Goal: Transaction & Acquisition: Book appointment/travel/reservation

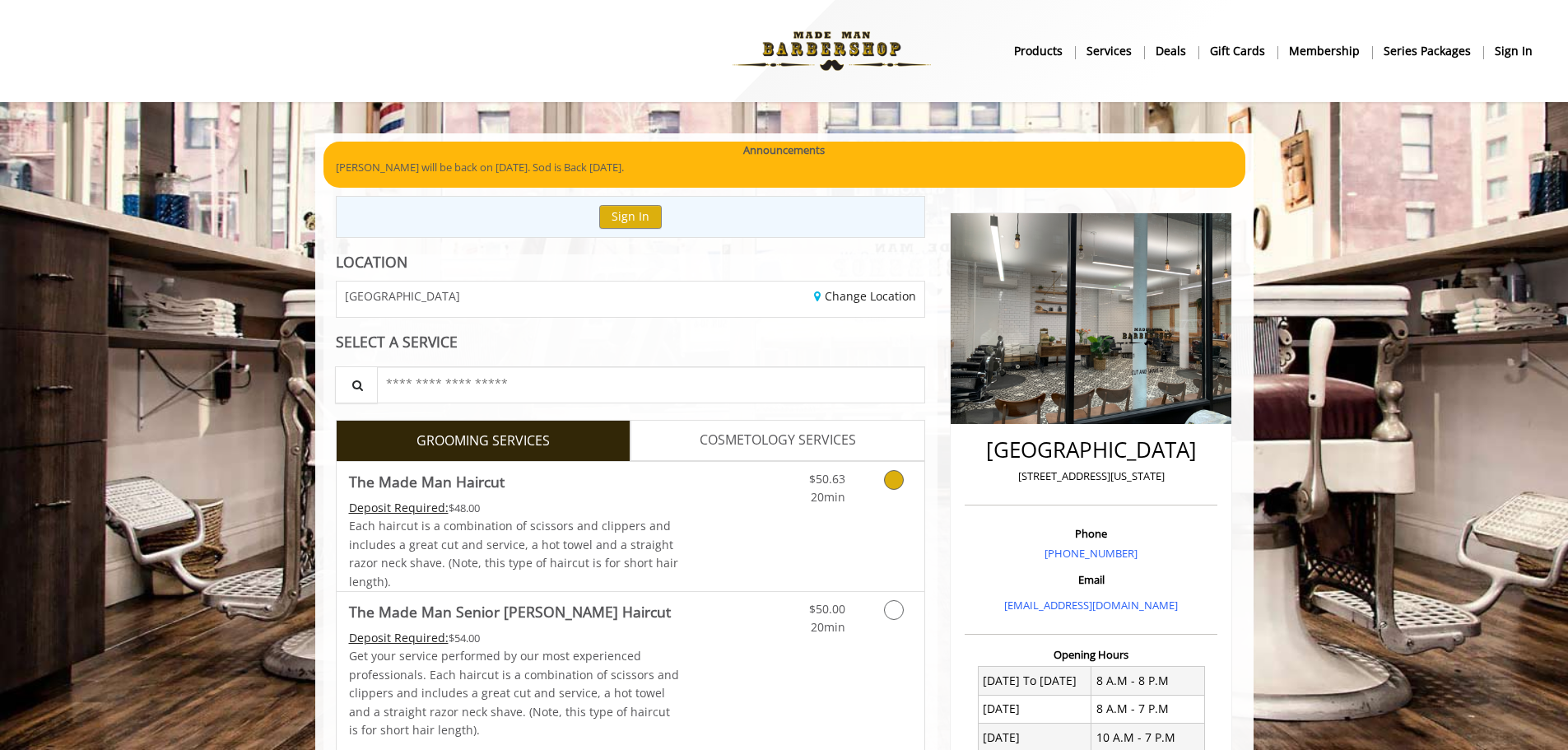
click at [527, 524] on span "Each haircut is a combination of scissors and clippers and includes a great cut…" at bounding box center [513, 553] width 329 height 71
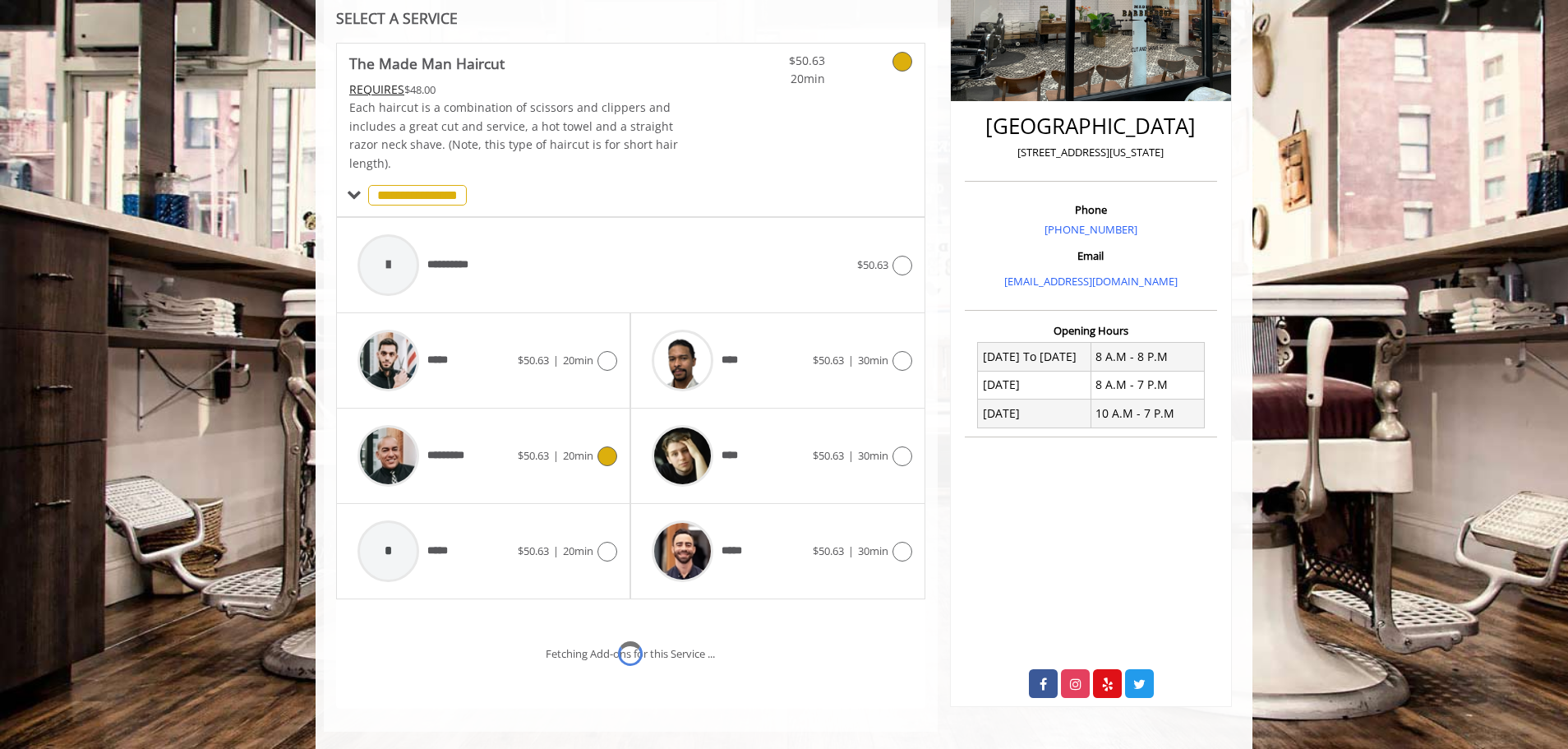
scroll to position [416, 0]
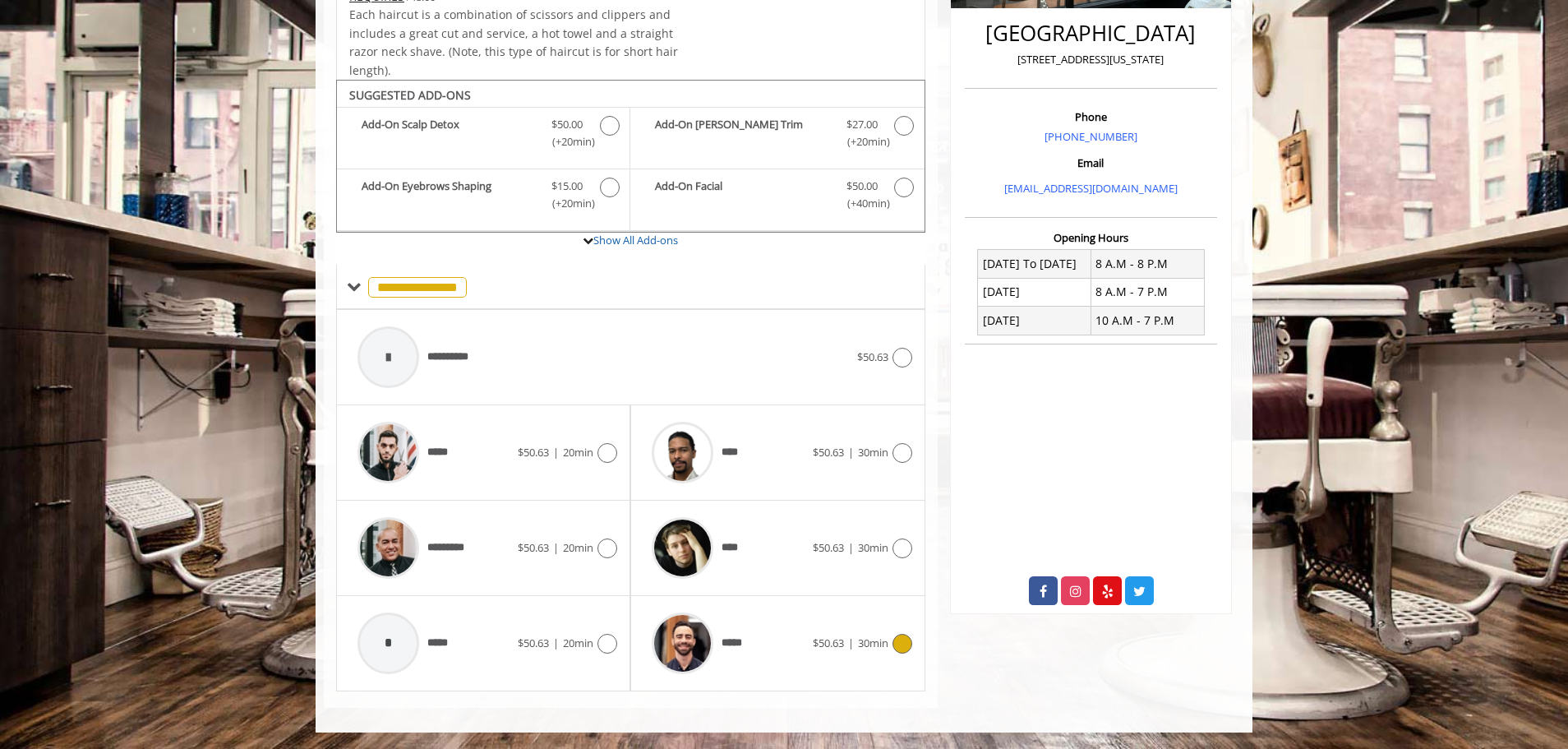
click at [792, 660] on div "*****" at bounding box center [728, 643] width 169 height 78
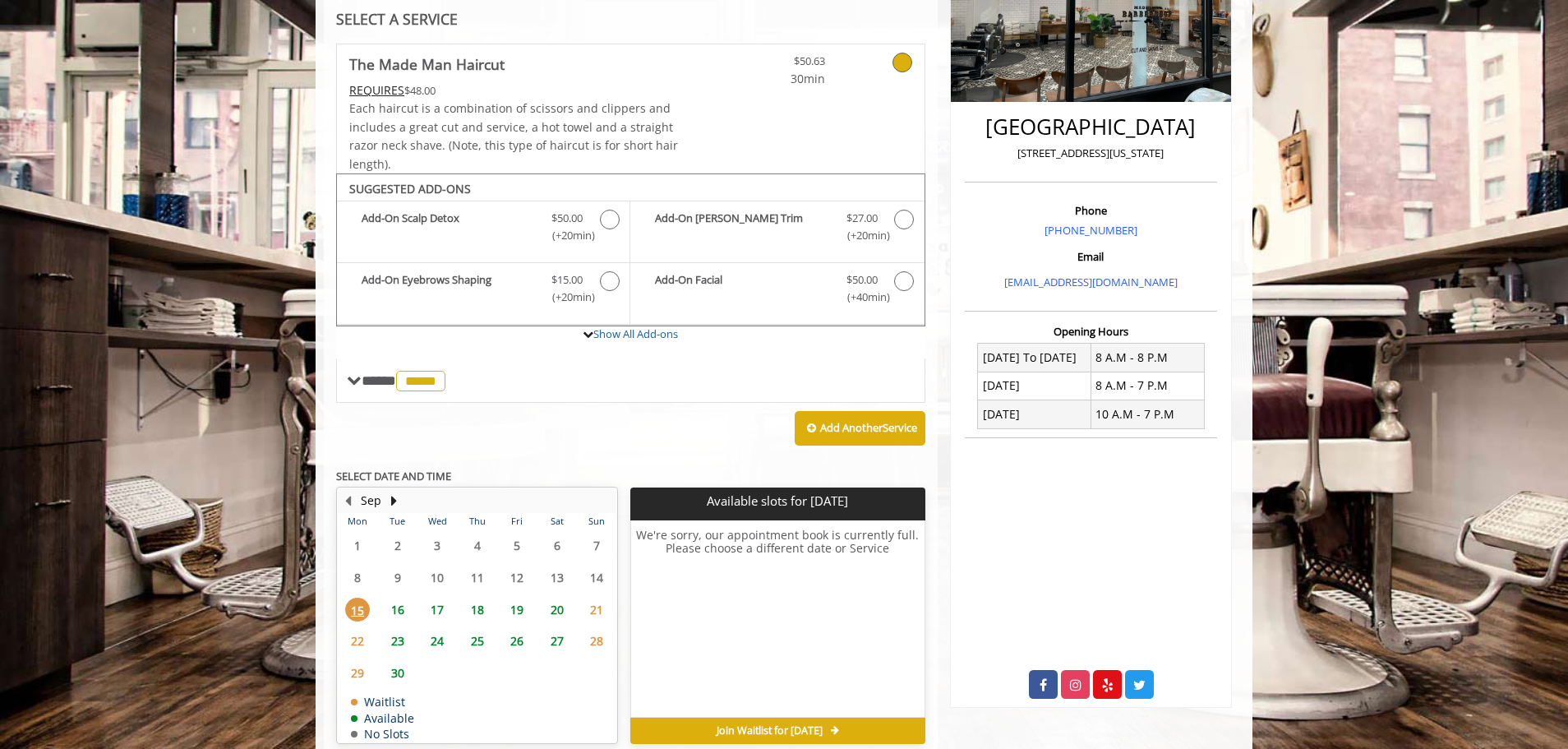
scroll to position [398, 0]
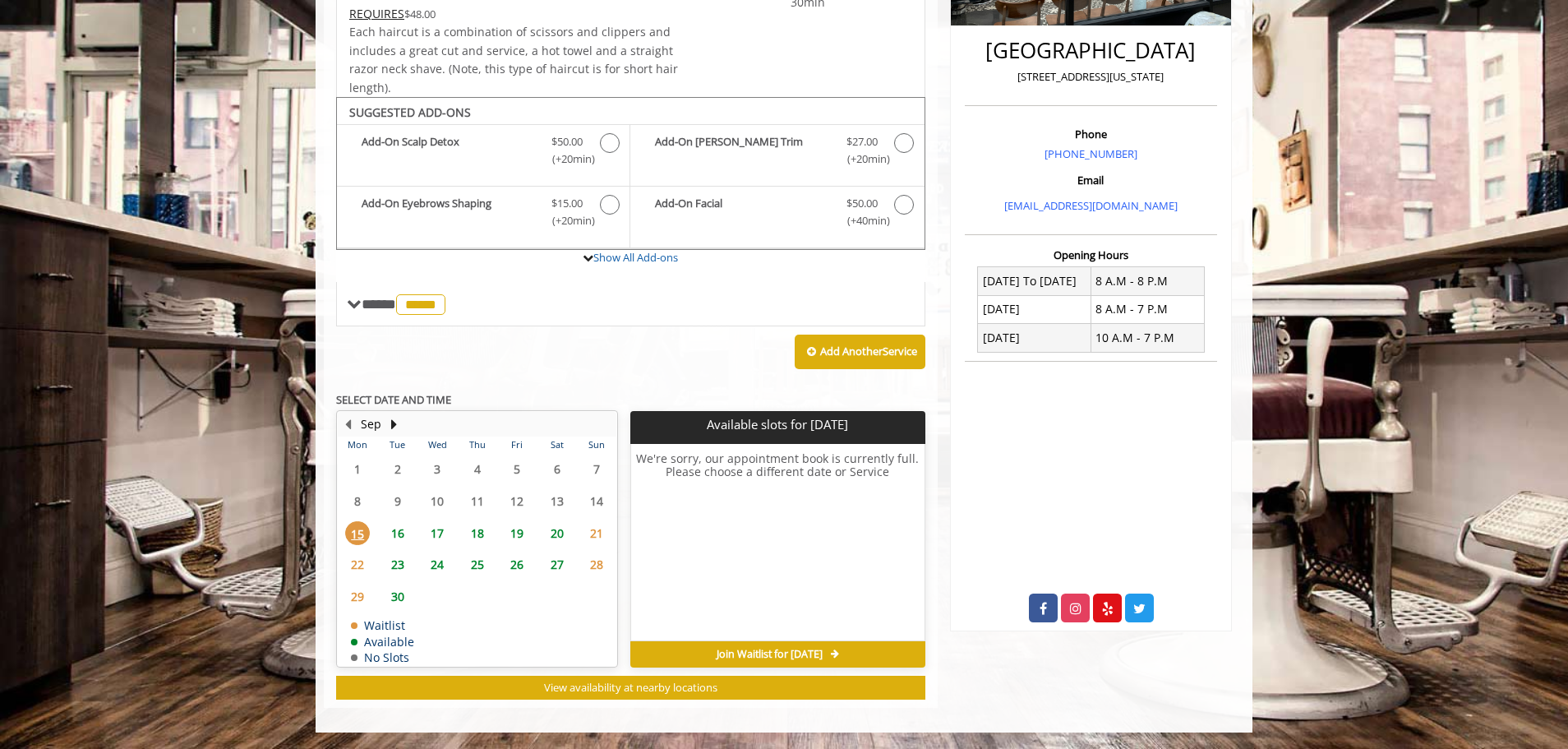
click at [394, 534] on span "16" at bounding box center [397, 533] width 24 height 24
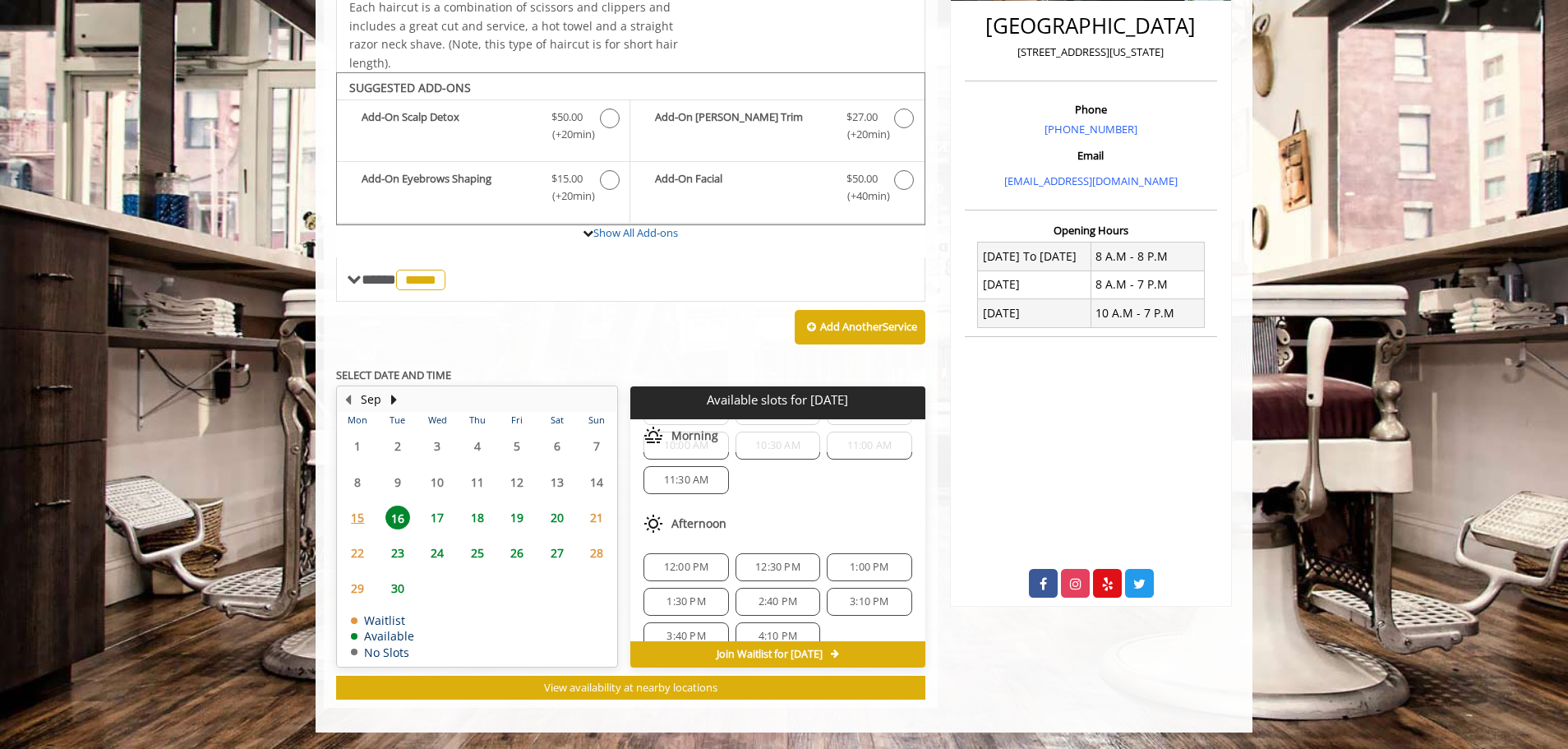
scroll to position [177, 0]
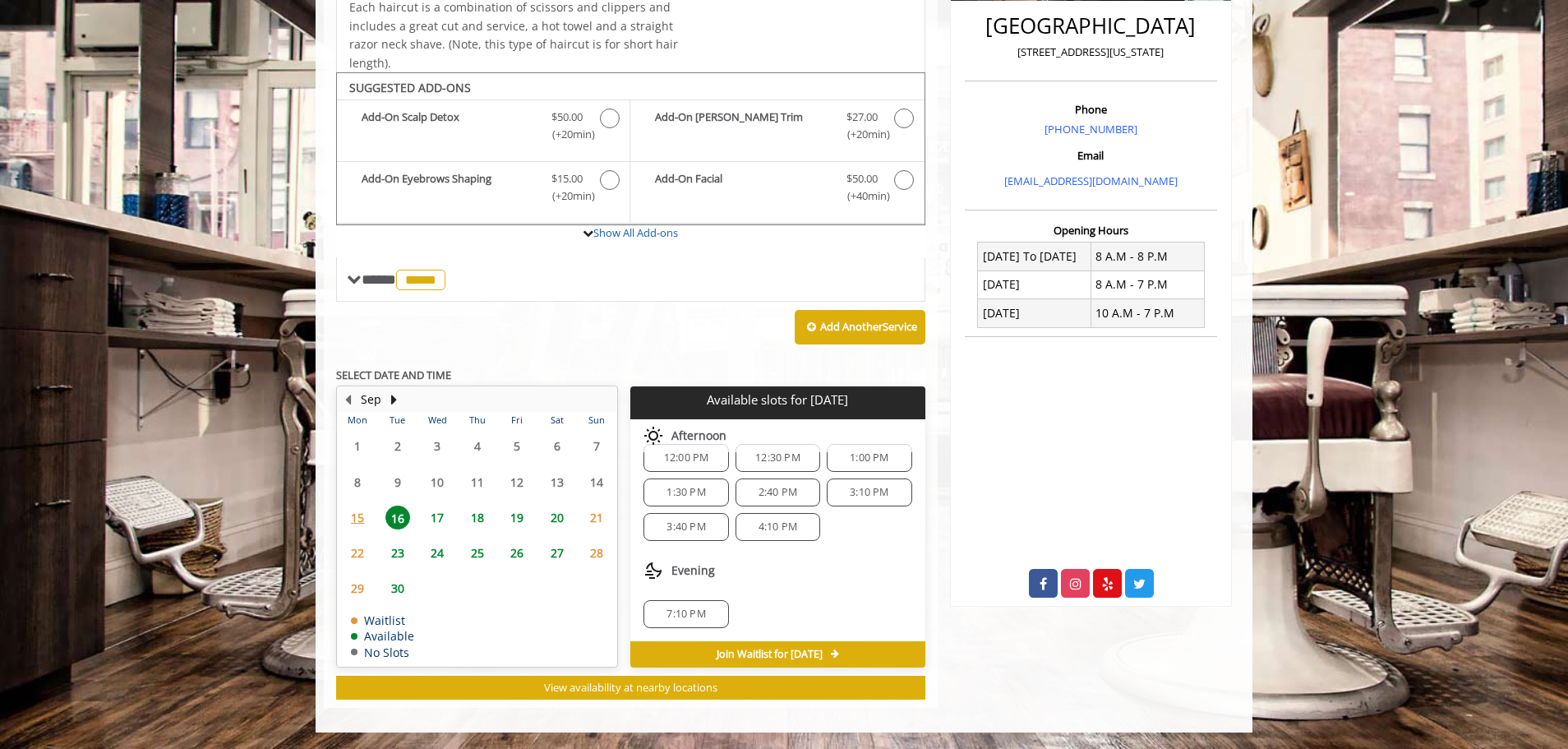
click at [773, 530] on span "4:10 PM" at bounding box center [778, 527] width 39 height 13
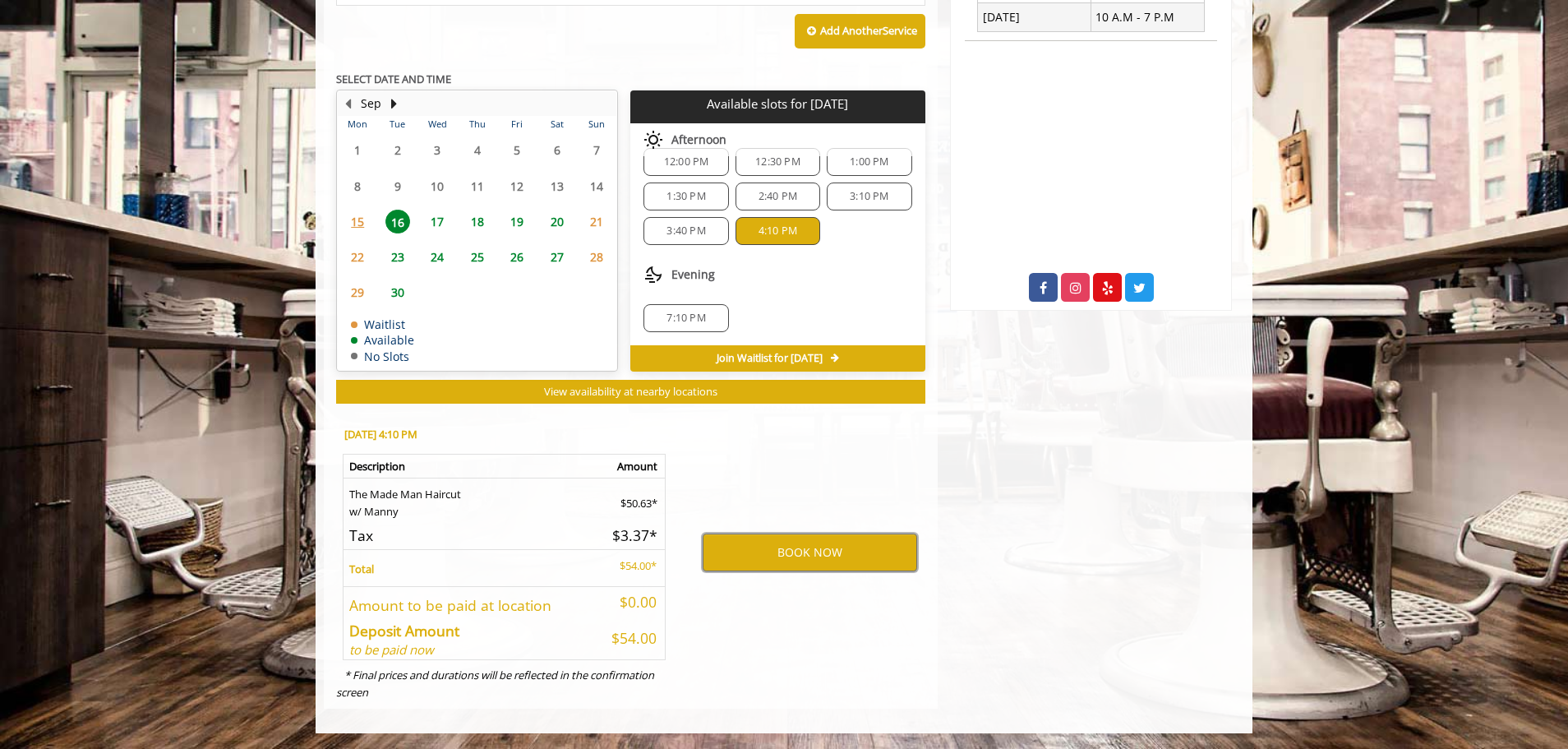
scroll to position [720, 0]
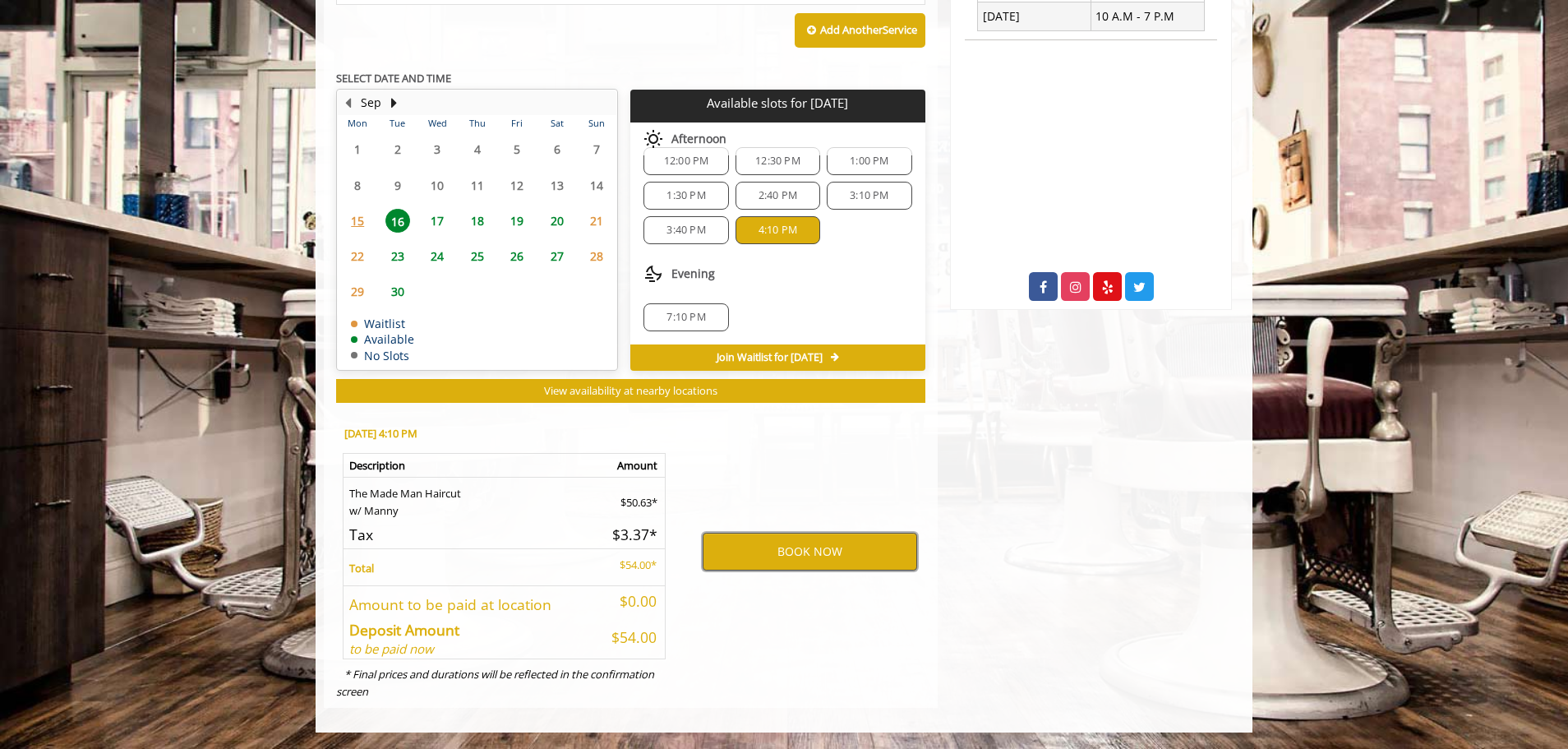
click at [822, 562] on button "BOOK NOW" at bounding box center [809, 551] width 214 height 38
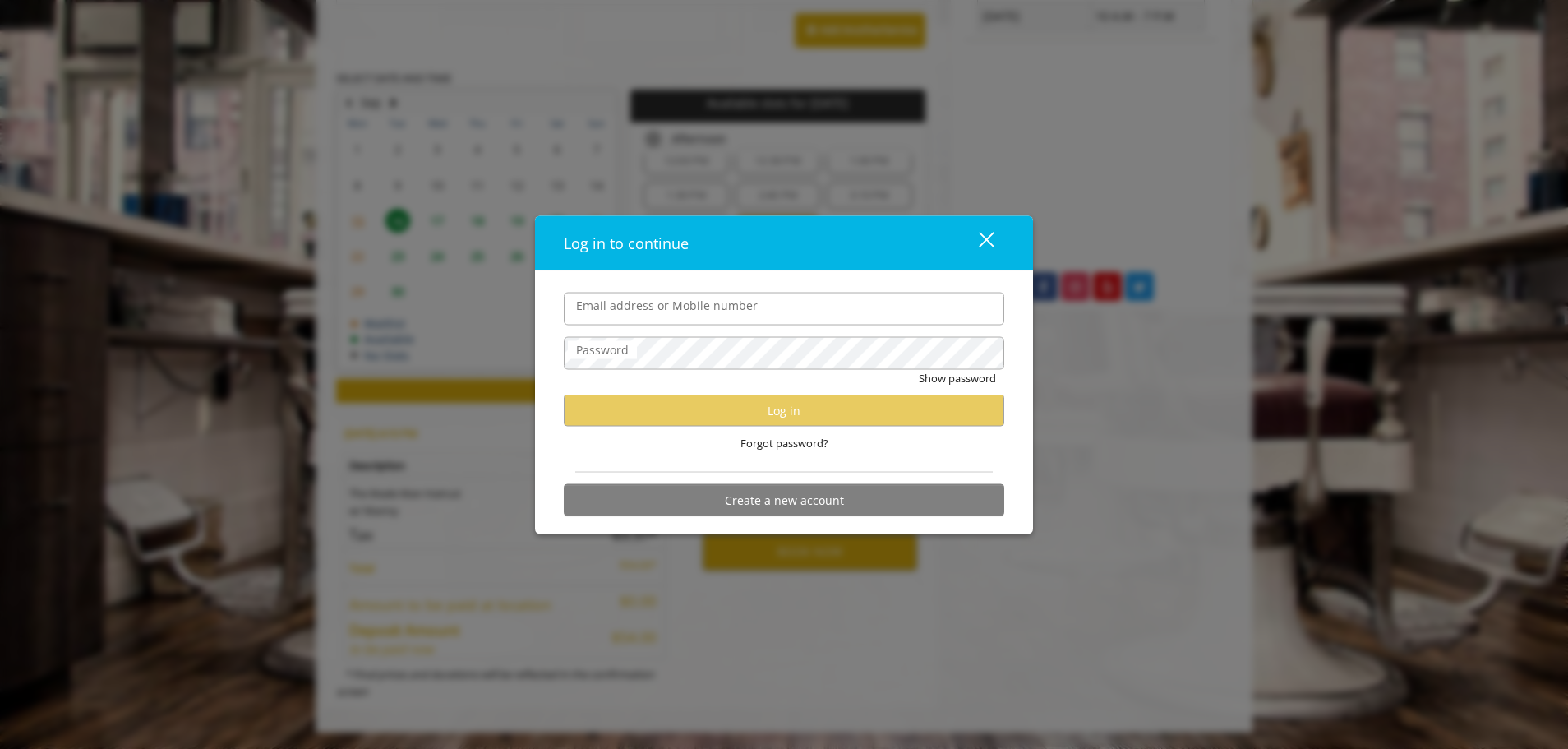
click at [617, 300] on input "Email address or Mobile number" at bounding box center [784, 308] width 440 height 33
type input "**********"
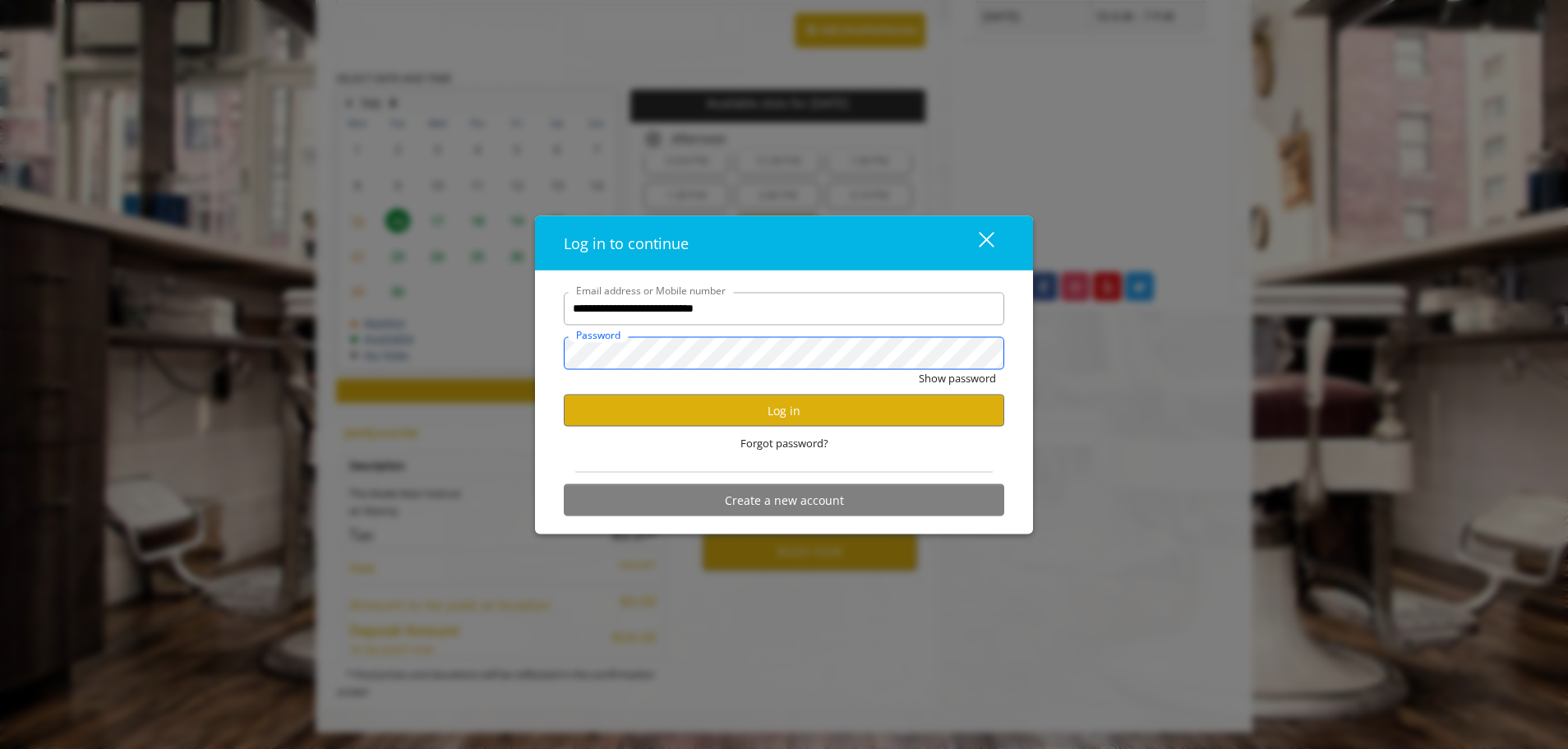
click at [919, 369] on button "Show password" at bounding box center [958, 377] width 77 height 18
click at [730, 402] on button "Log in" at bounding box center [784, 411] width 440 height 32
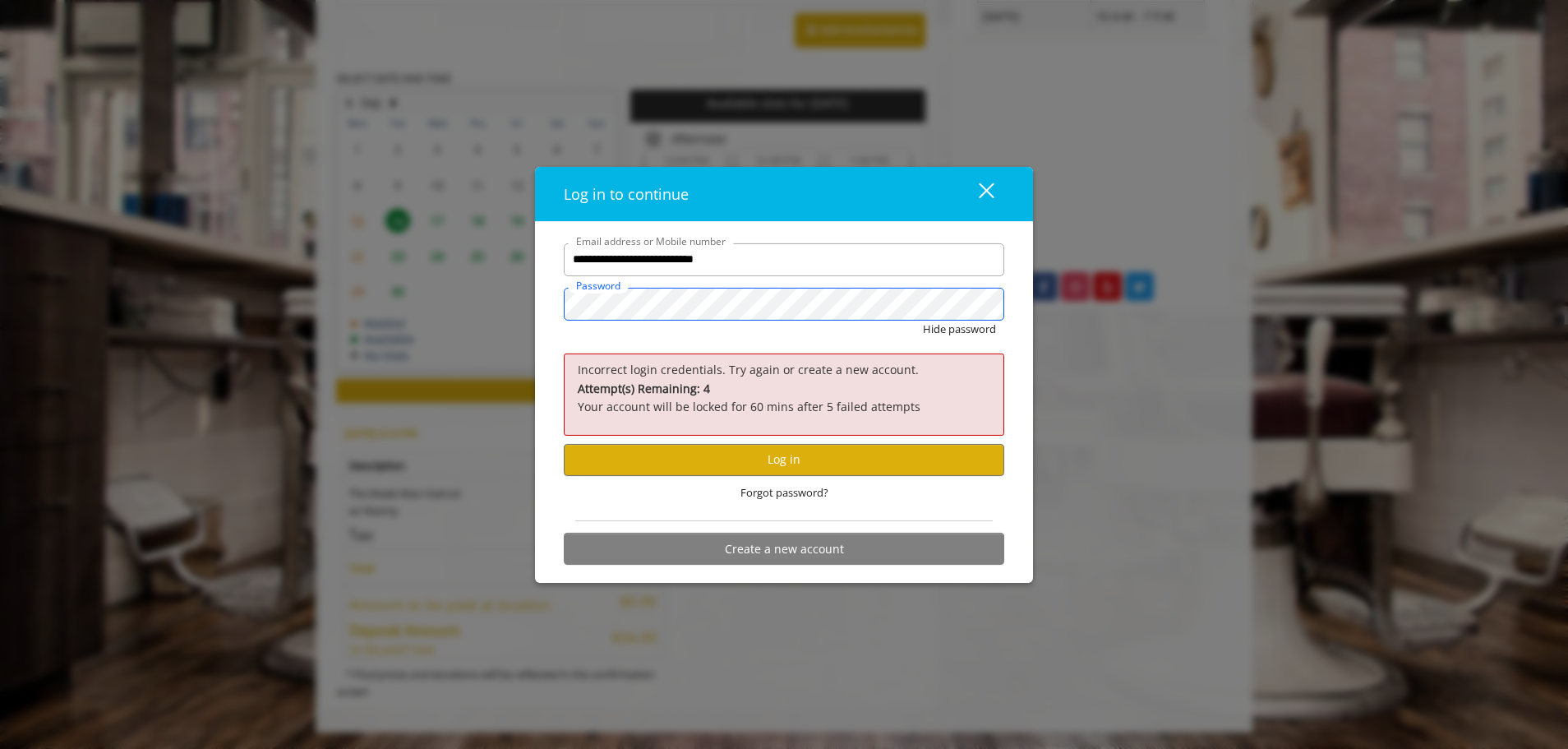
click at [923, 320] on button "Hide password" at bounding box center [960, 329] width 73 height 18
click at [692, 450] on button "Log in" at bounding box center [784, 459] width 440 height 32
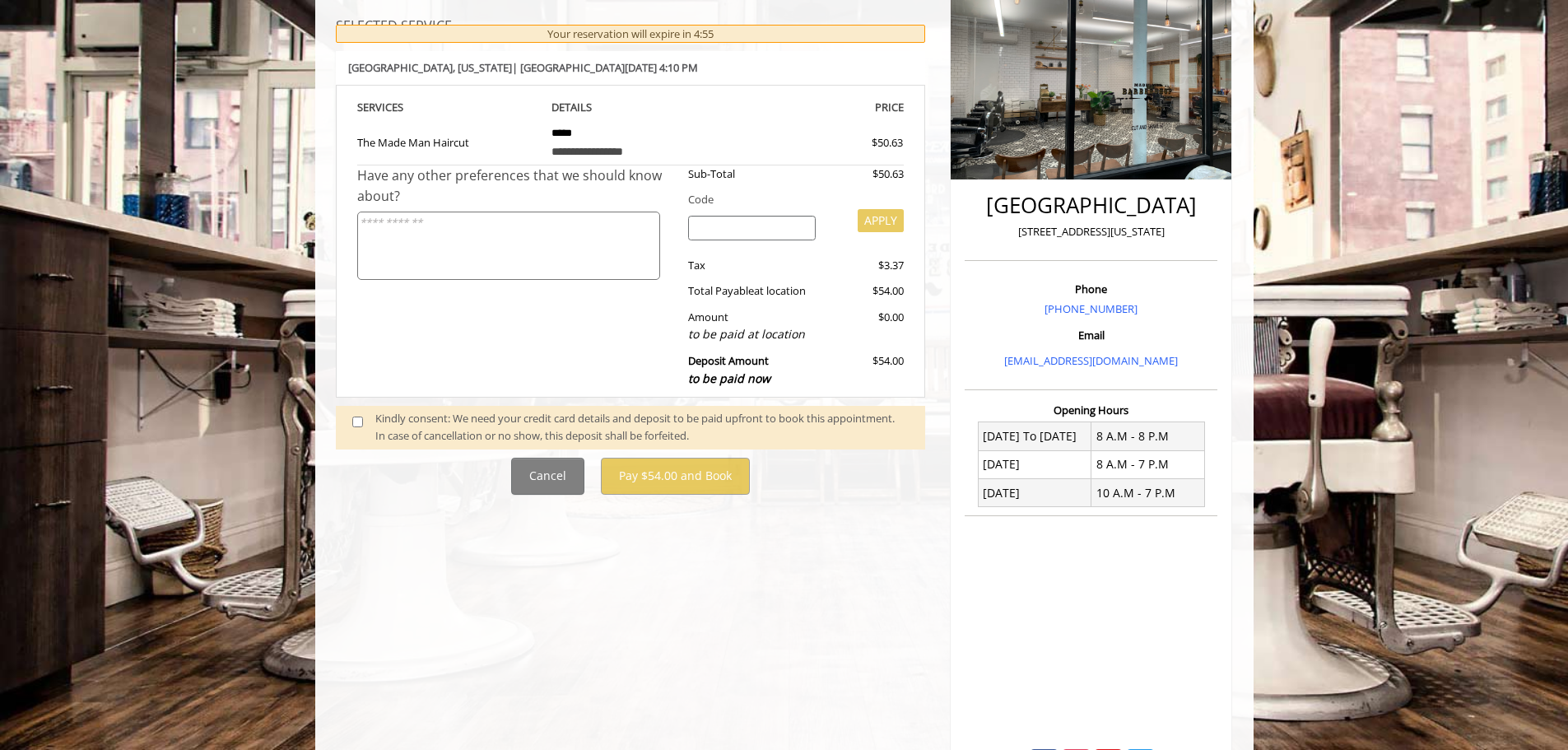
scroll to position [247, 0]
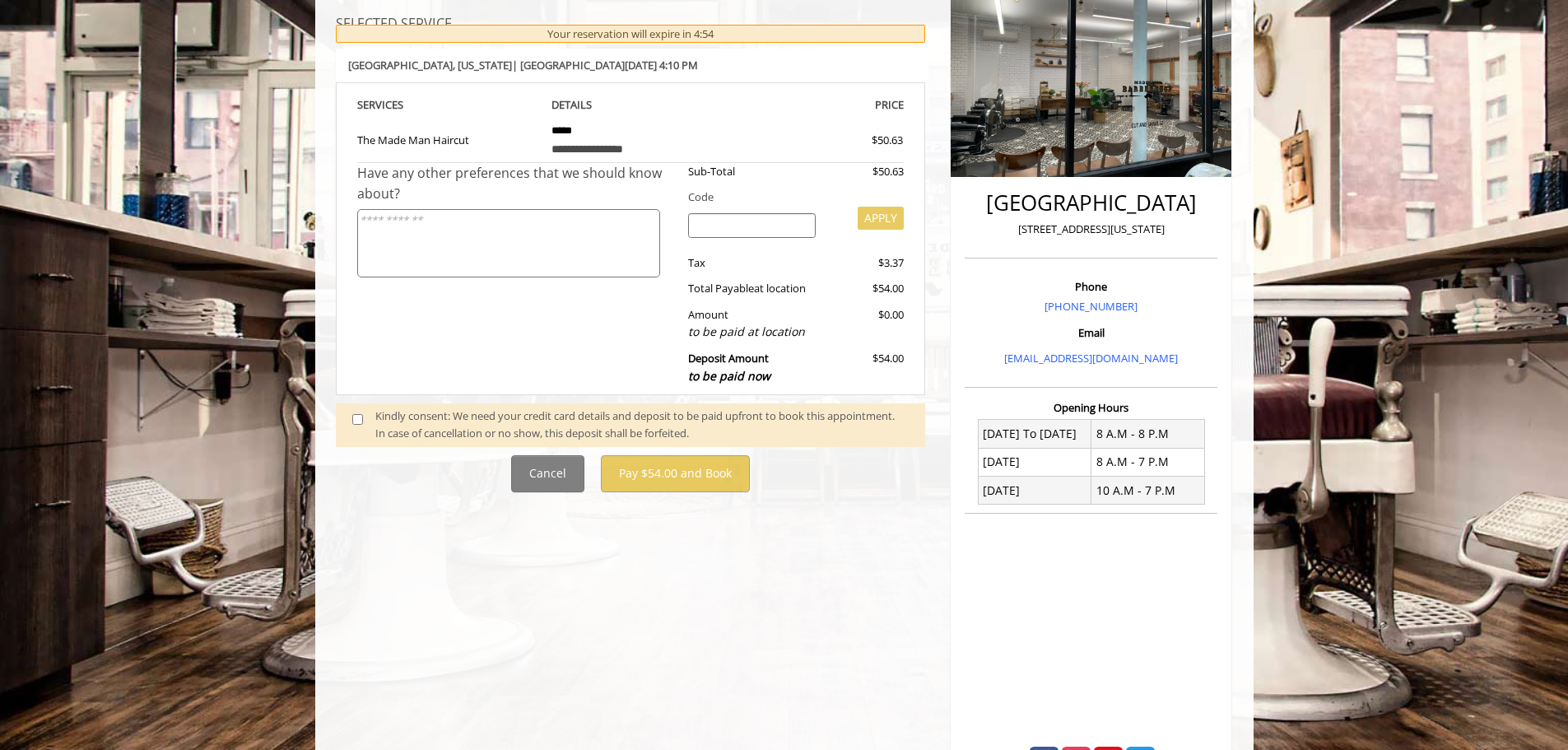
click at [683, 568] on div "**********" at bounding box center [630, 366] width 615 height 836
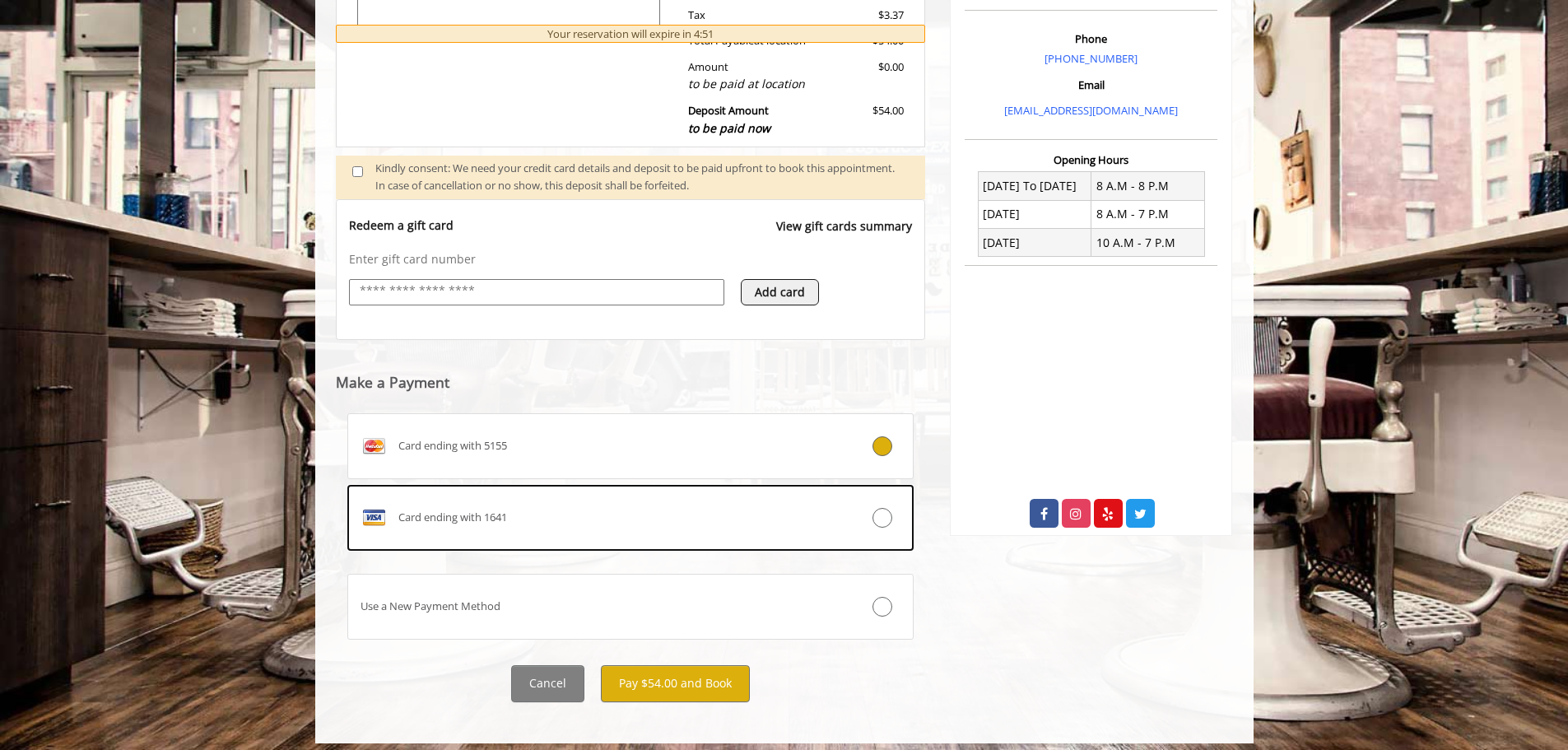
scroll to position [500, 0]
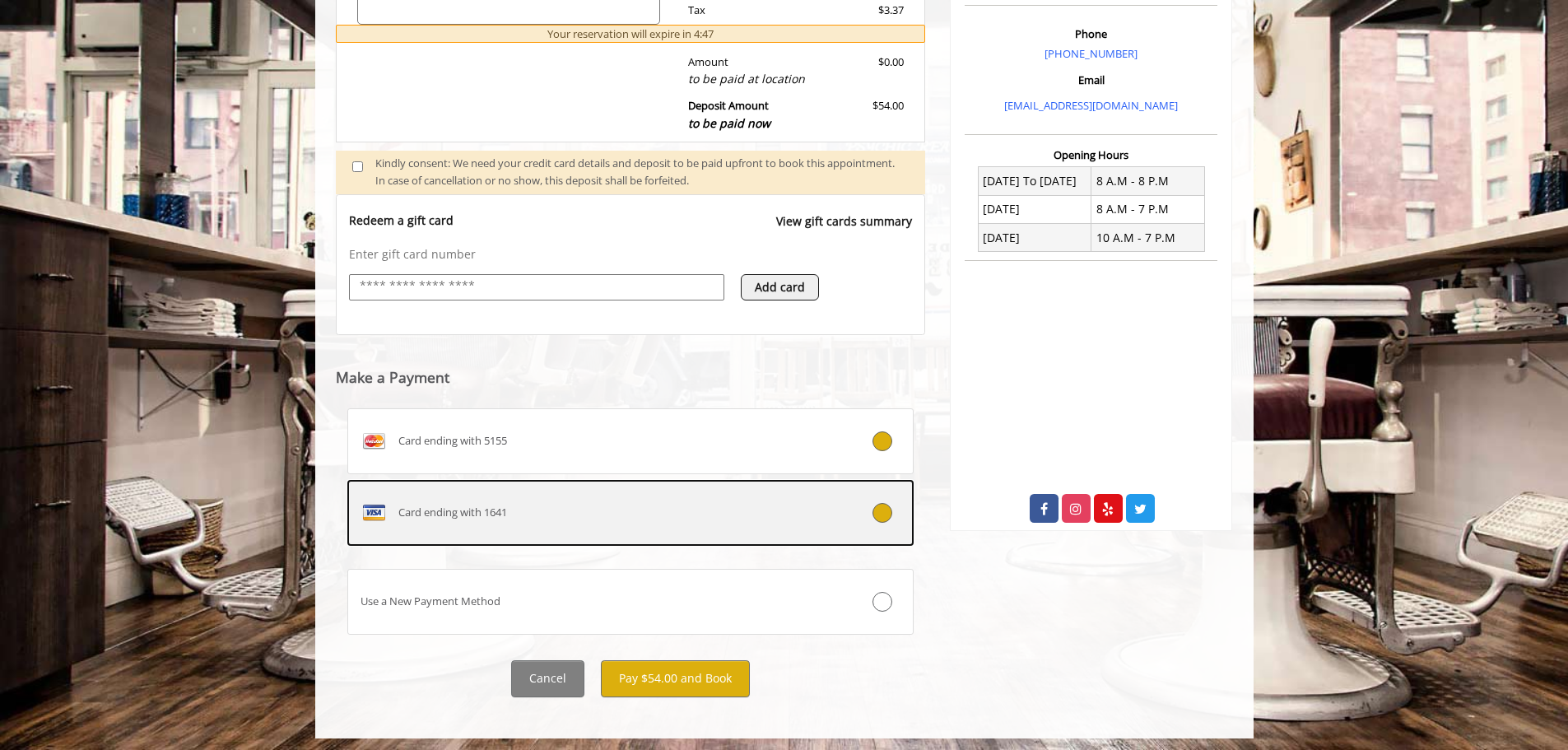
click at [861, 511] on div at bounding box center [866, 513] width 94 height 19
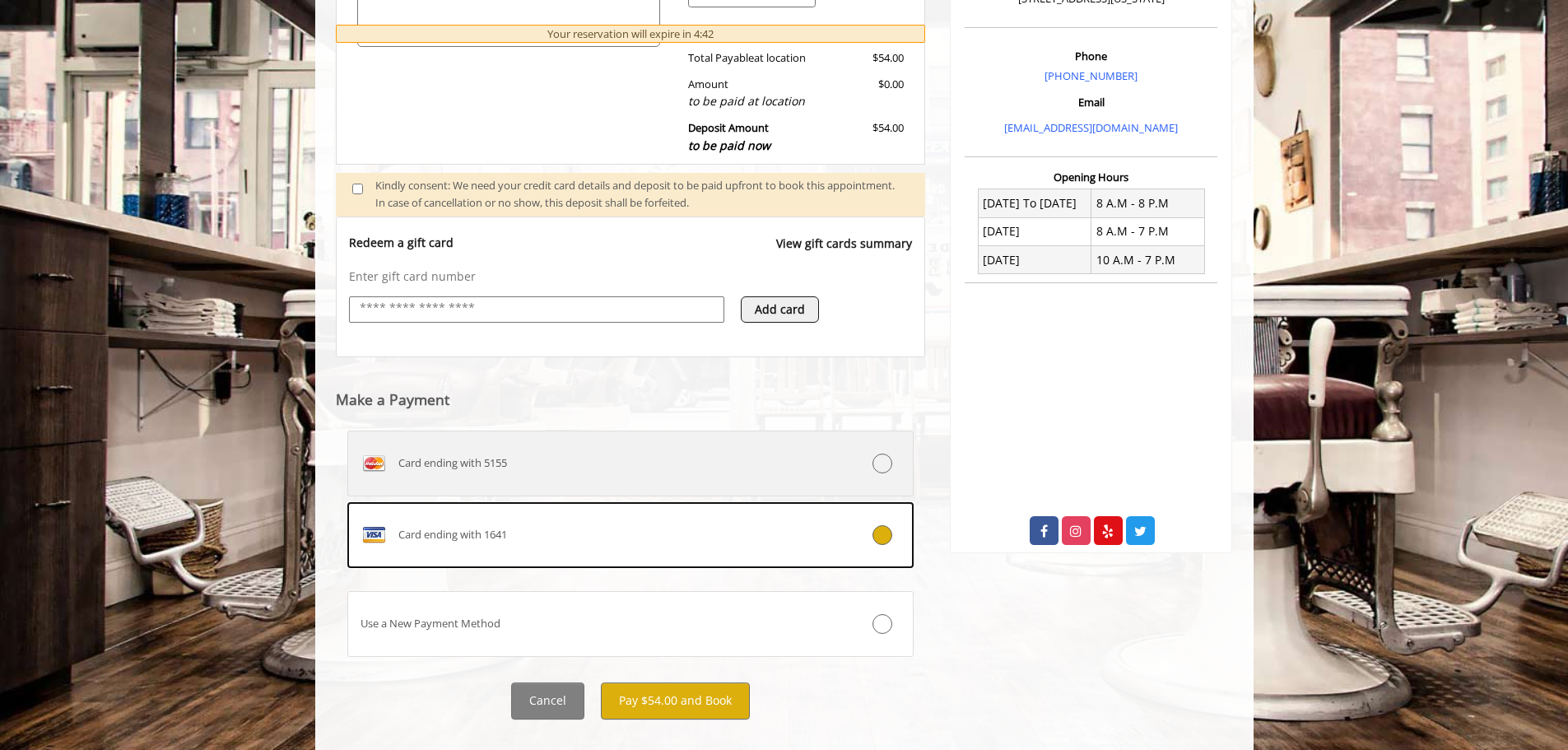
scroll to position [505, 0]
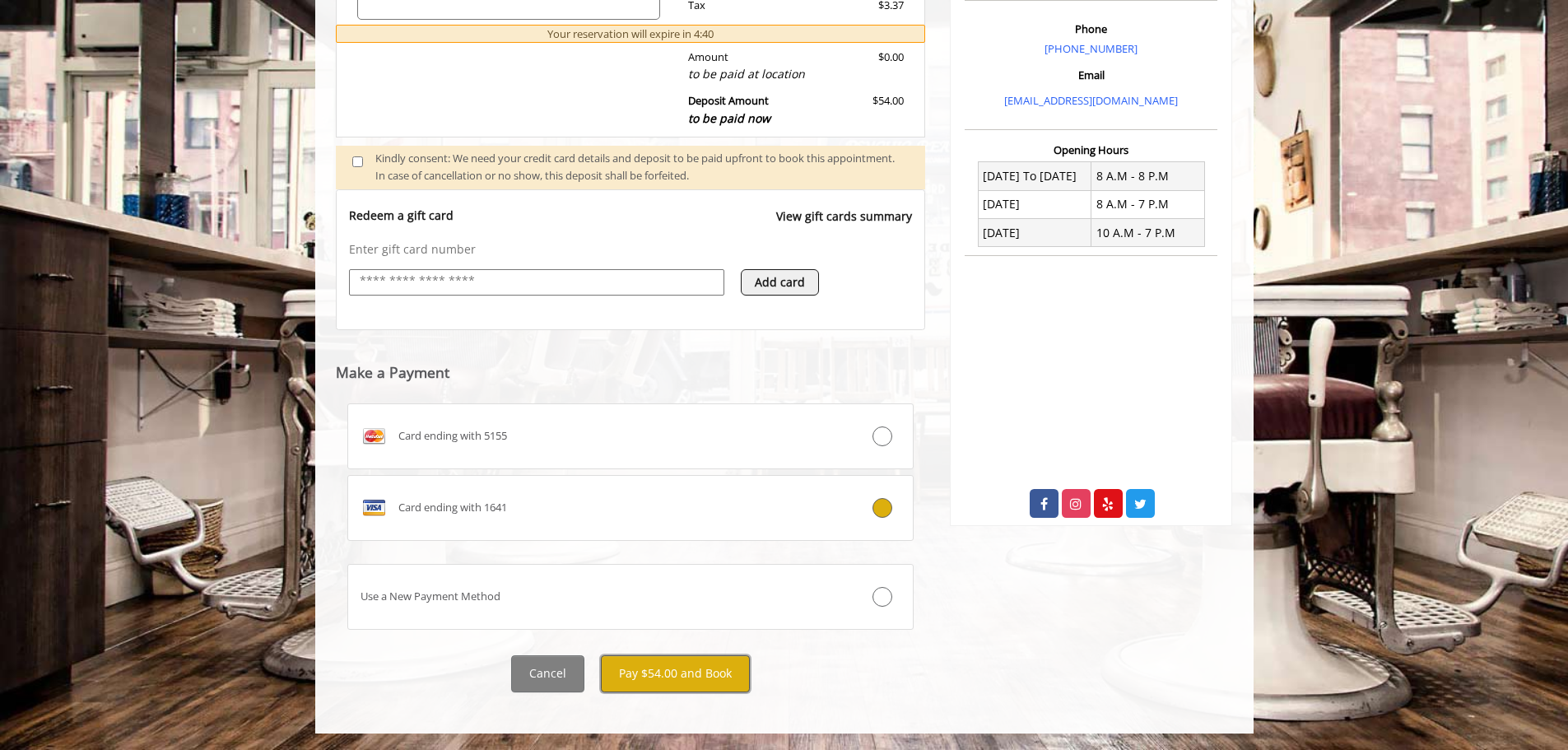
click at [665, 668] on button "Pay $54.00 and Book" at bounding box center [675, 674] width 149 height 37
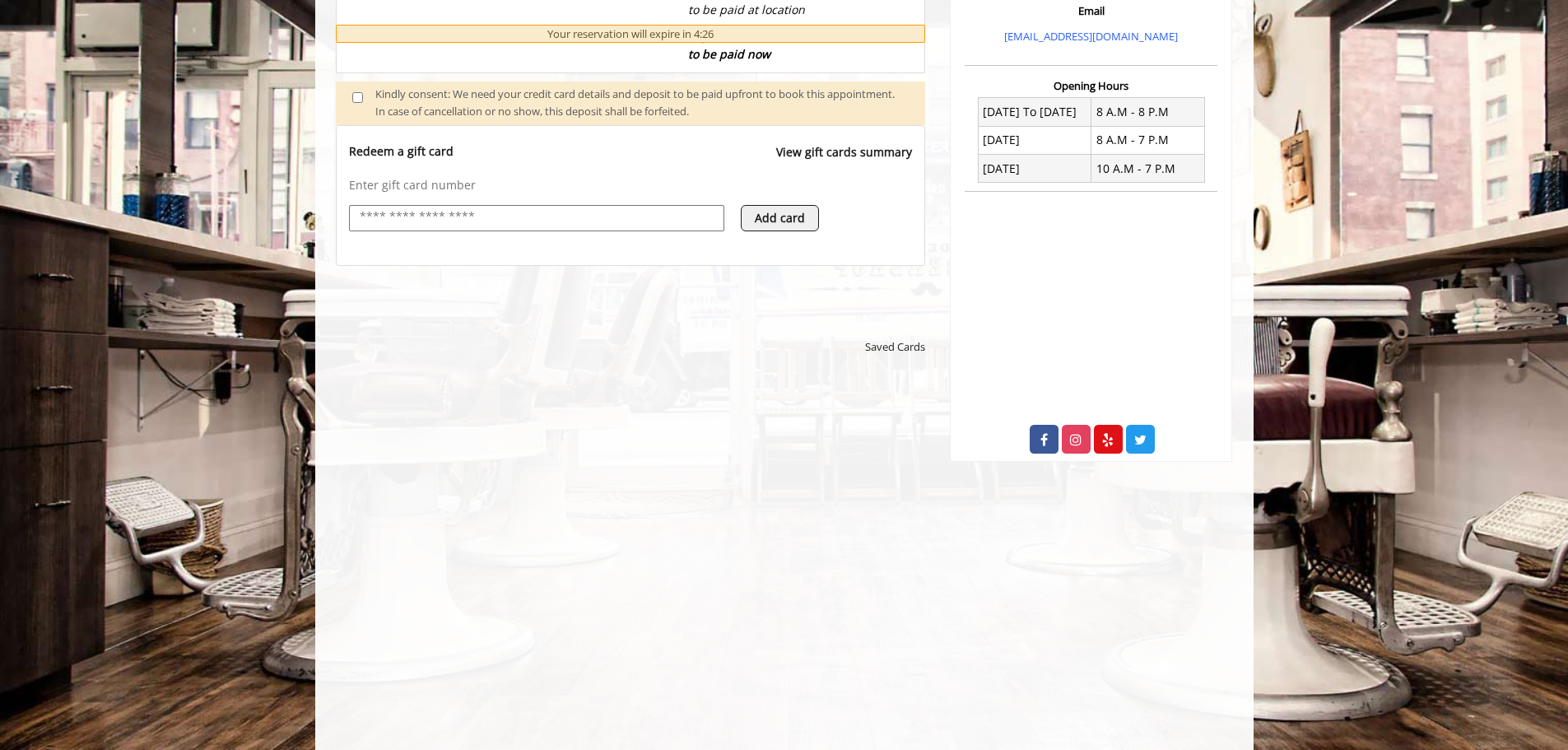
scroll to position [659, 0]
